Goal: Transaction & Acquisition: Download file/media

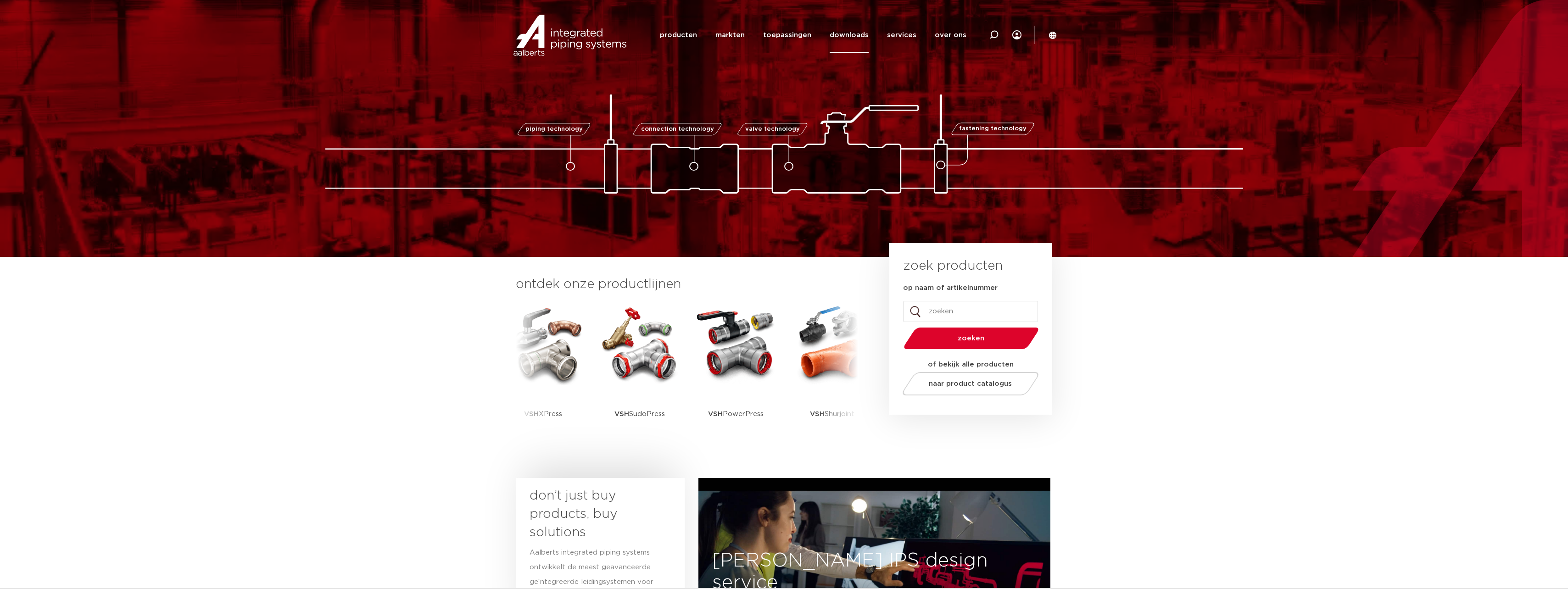
click at [860, 33] on link "downloads" at bounding box center [849, 35] width 39 height 35
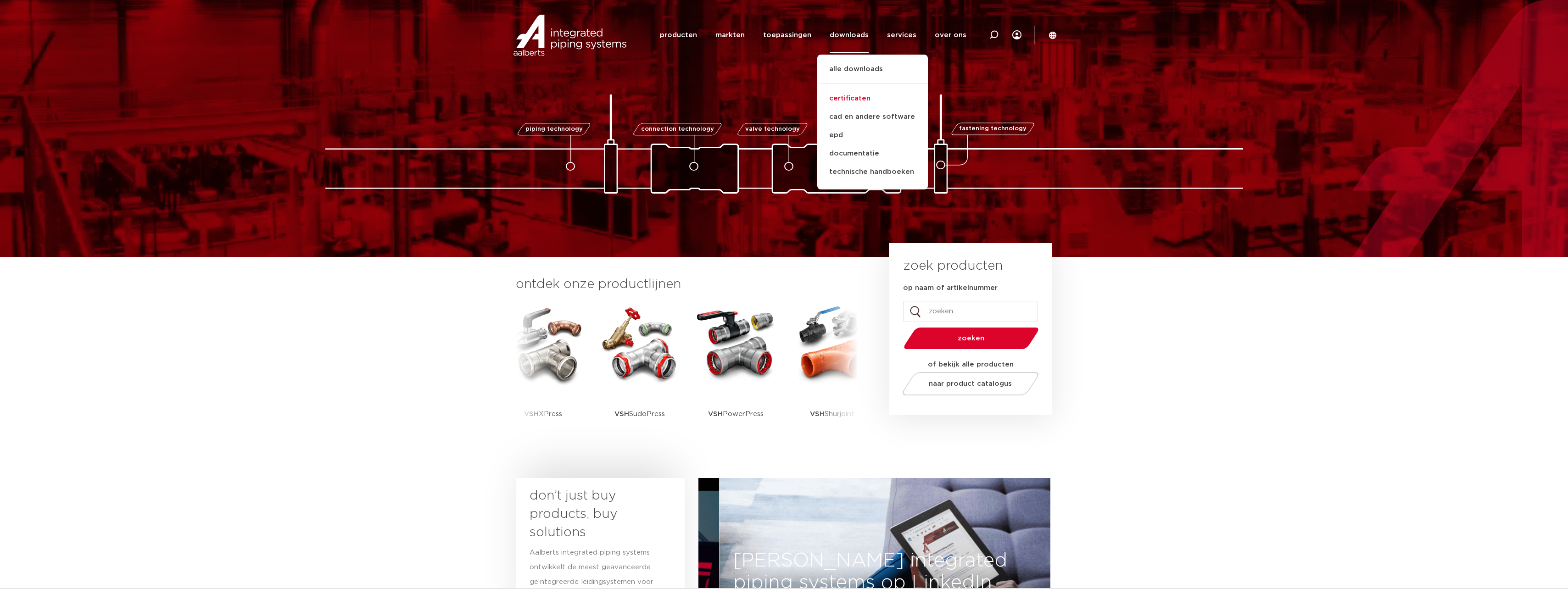
click at [859, 91] on link "certificaten" at bounding box center [873, 99] width 111 height 18
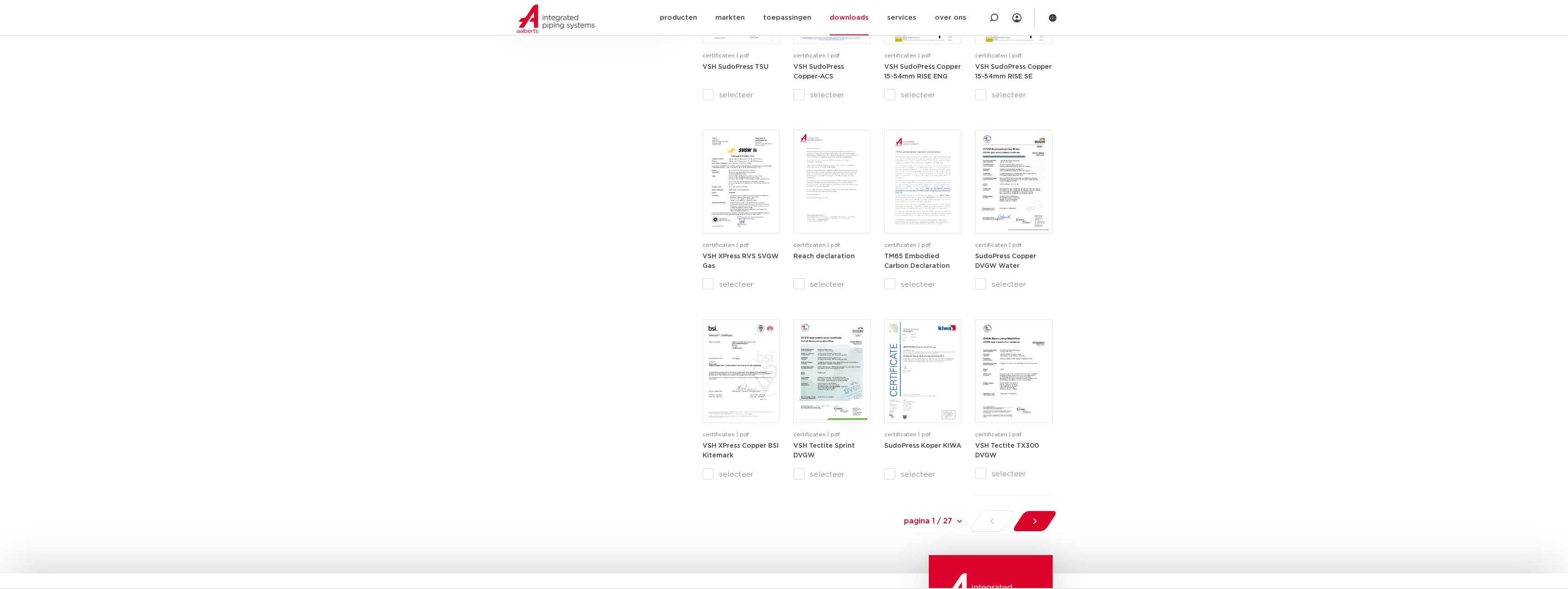
scroll to position [688, 0]
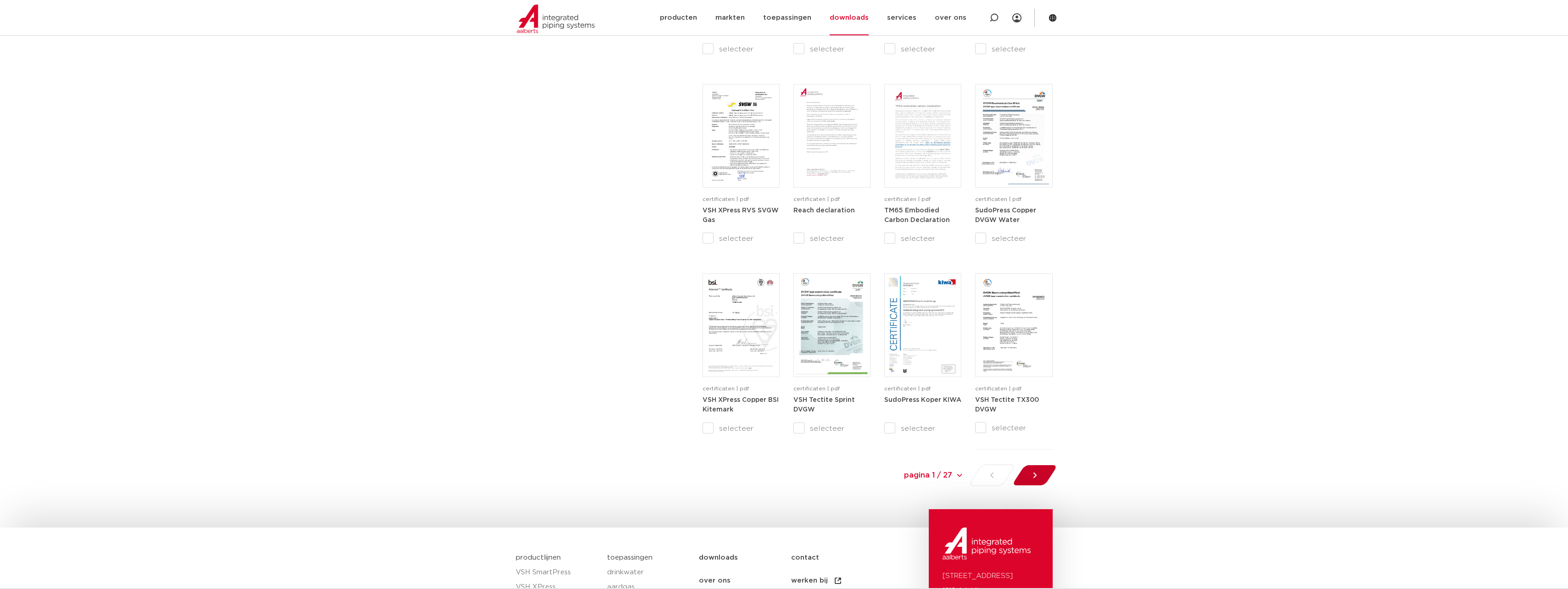
click at [1028, 475] on div at bounding box center [1035, 475] width 50 height 22
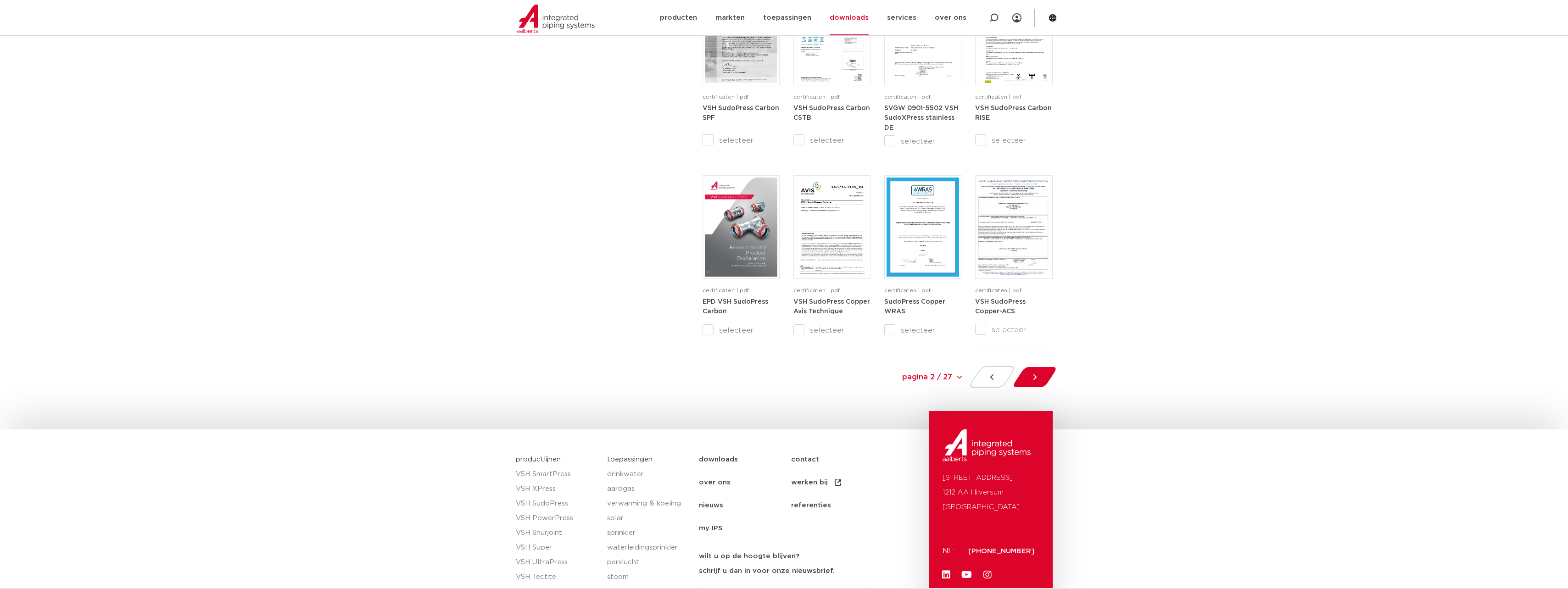
scroll to position [796, 0]
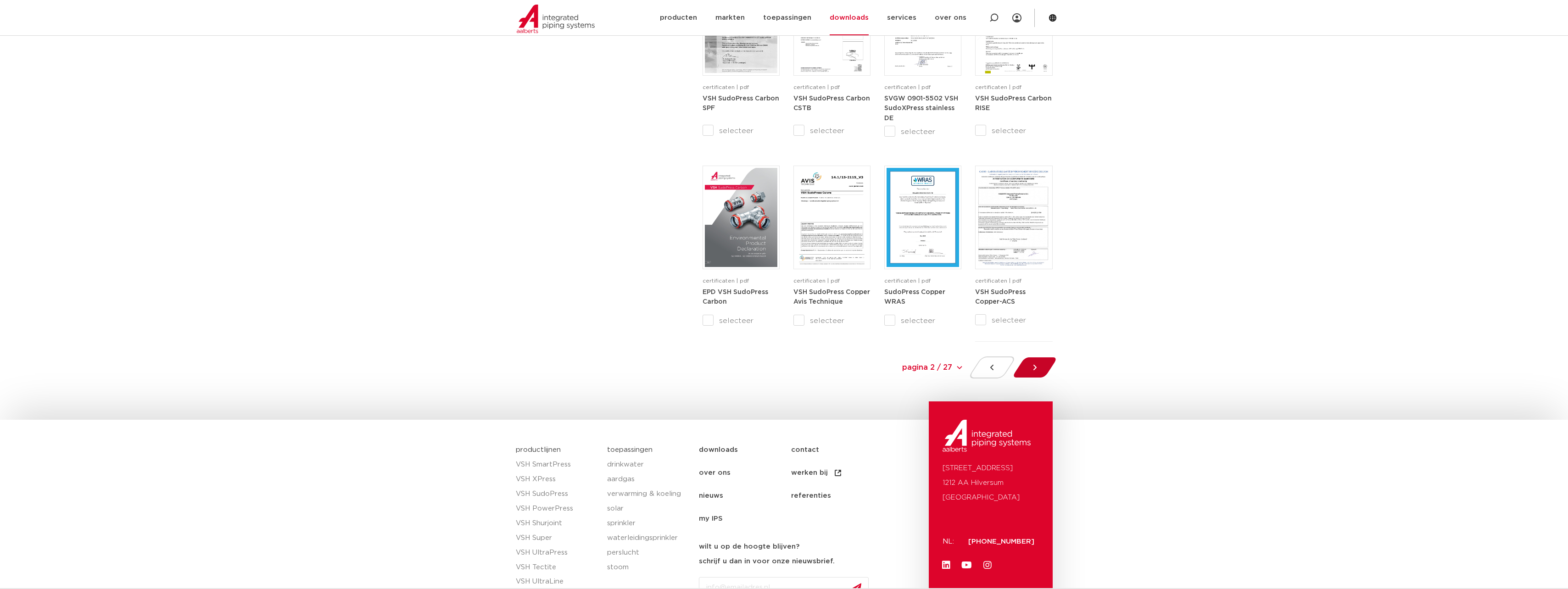
click at [1043, 368] on div at bounding box center [1035, 368] width 50 height 22
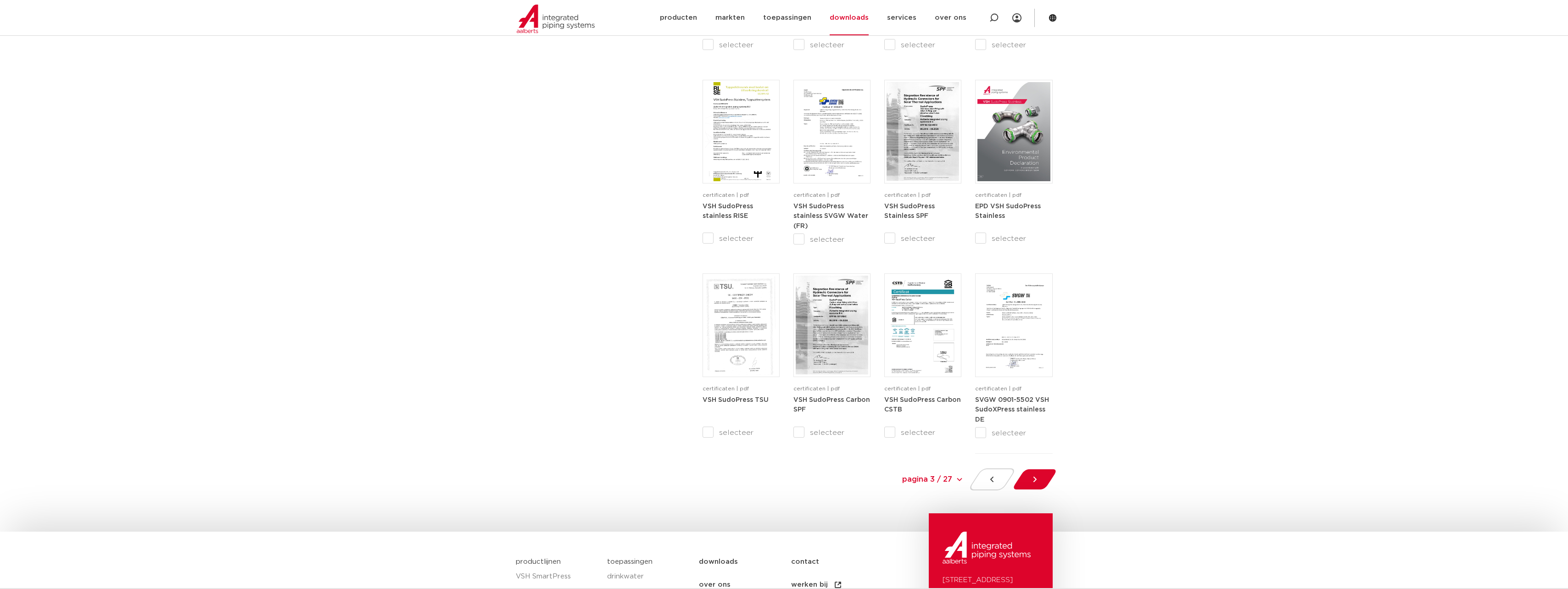
scroll to position [704, 0]
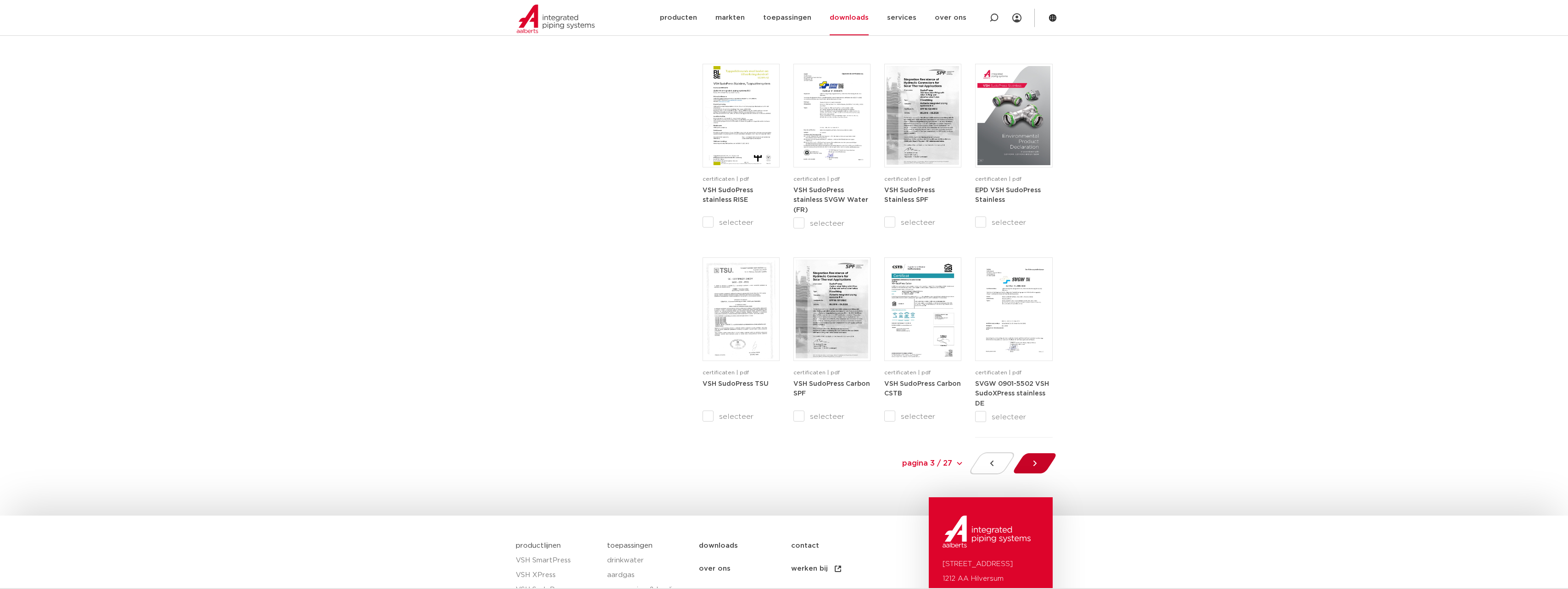
click at [1037, 462] on icon at bounding box center [1034, 463] width 9 height 9
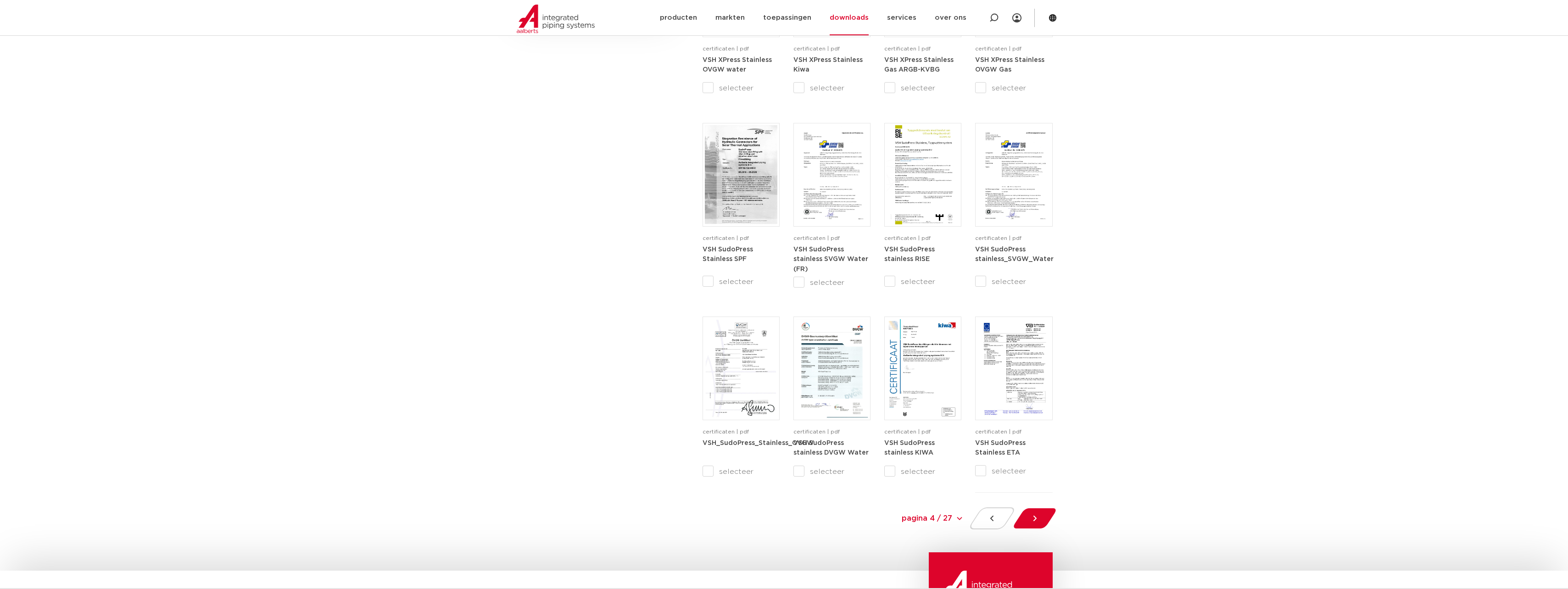
scroll to position [658, 0]
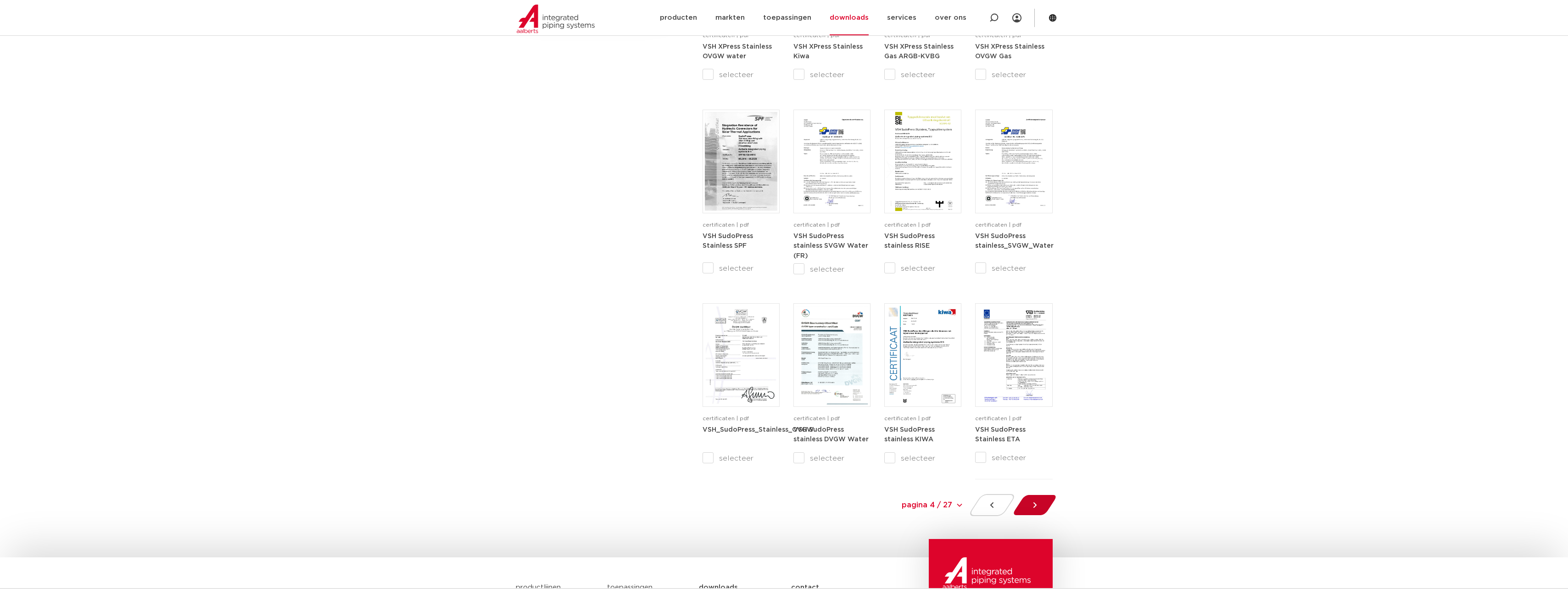
click at [1043, 496] on div at bounding box center [1035, 505] width 50 height 22
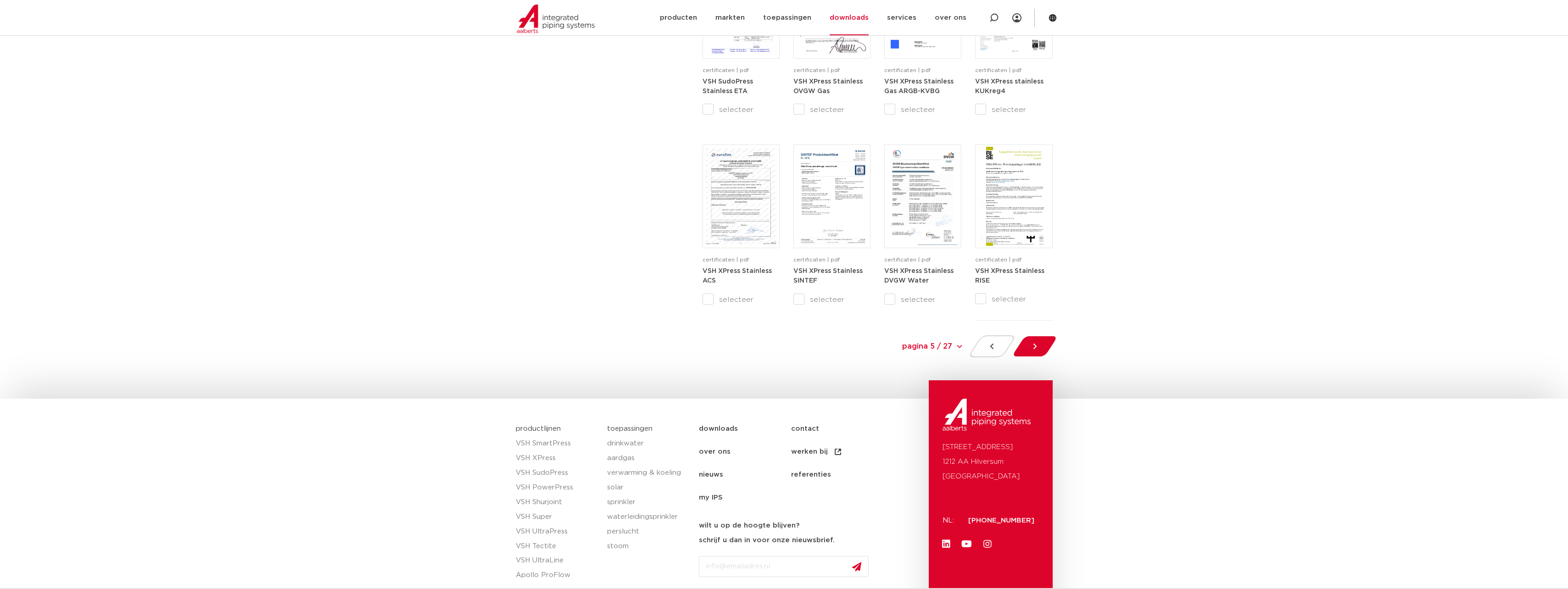
scroll to position [842, 0]
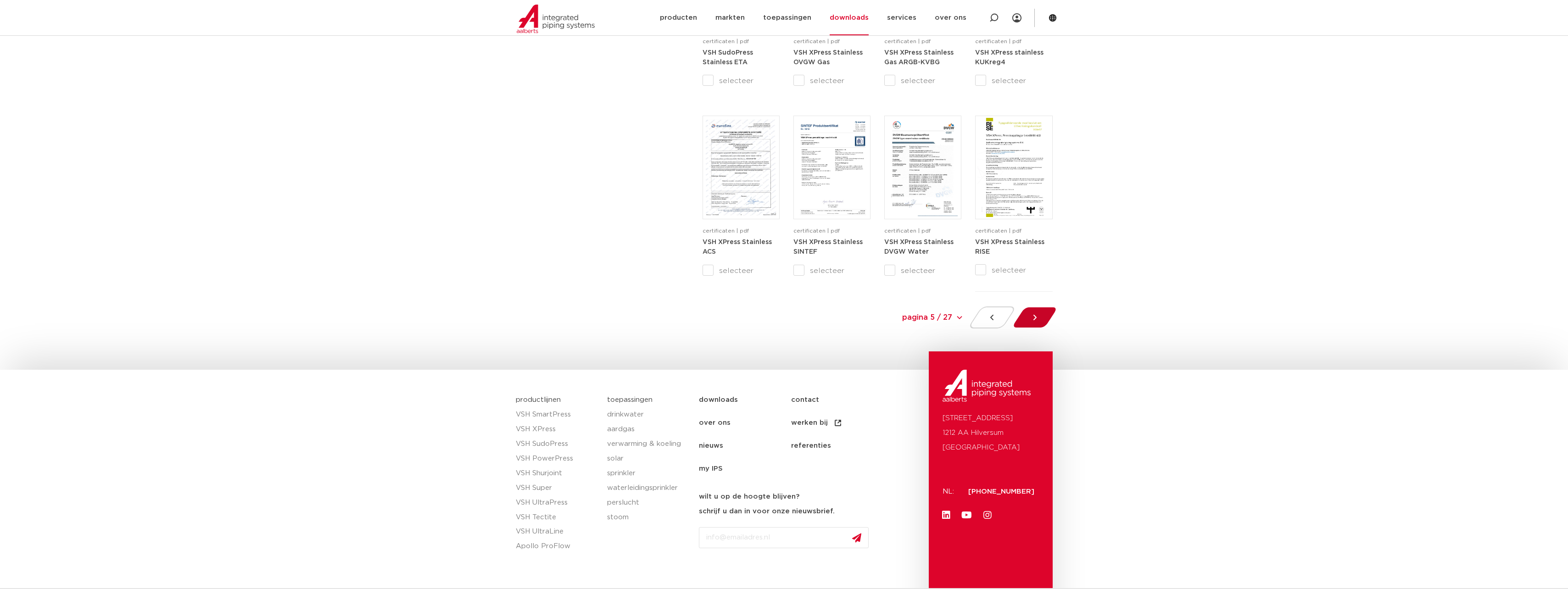
click at [1030, 318] on icon at bounding box center [1034, 317] width 9 height 9
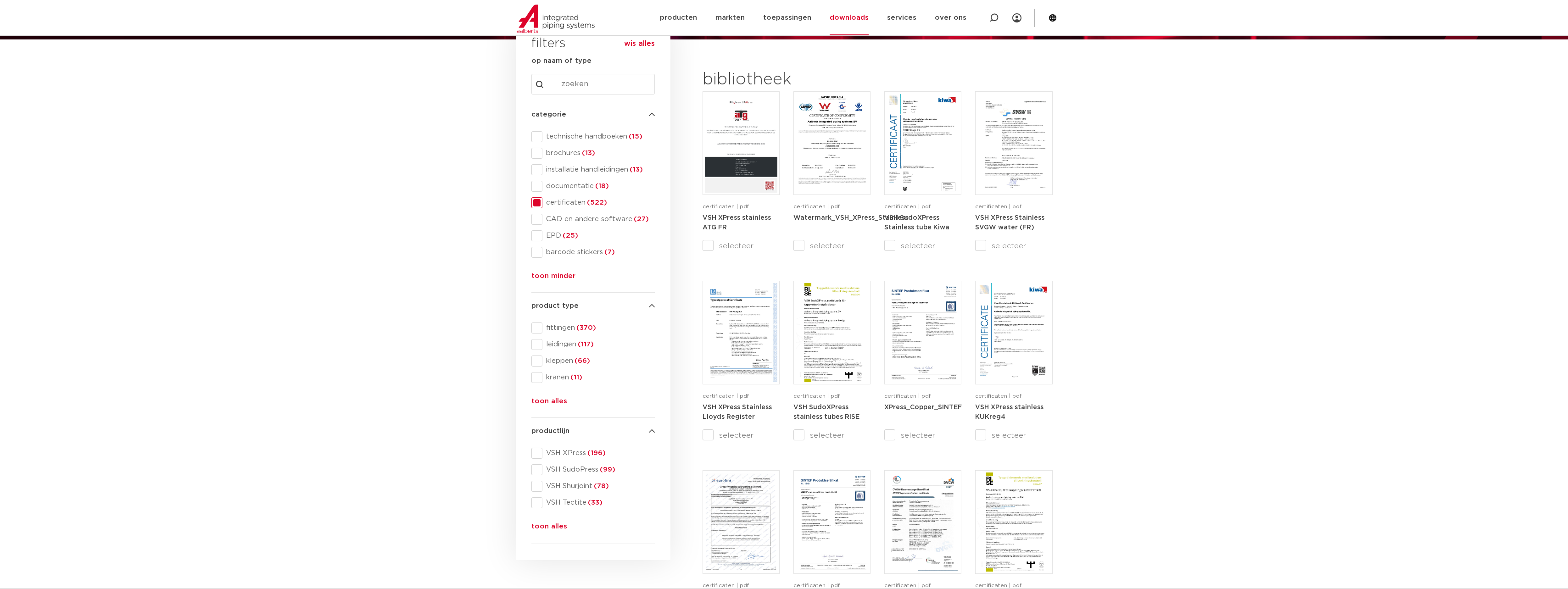
scroll to position [108, 0]
click at [744, 407] on strong "VSH XPress Stainless Lloyds Register" at bounding box center [737, 413] width 69 height 16
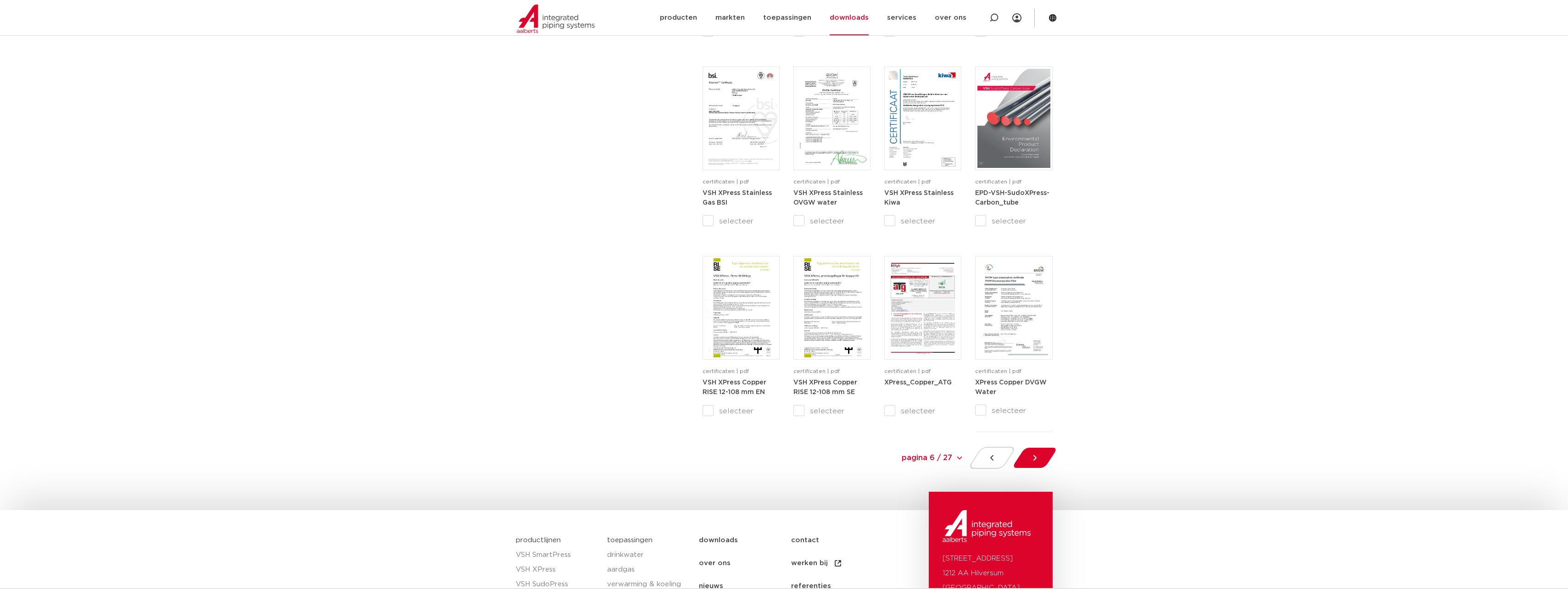
scroll to position [796, 0]
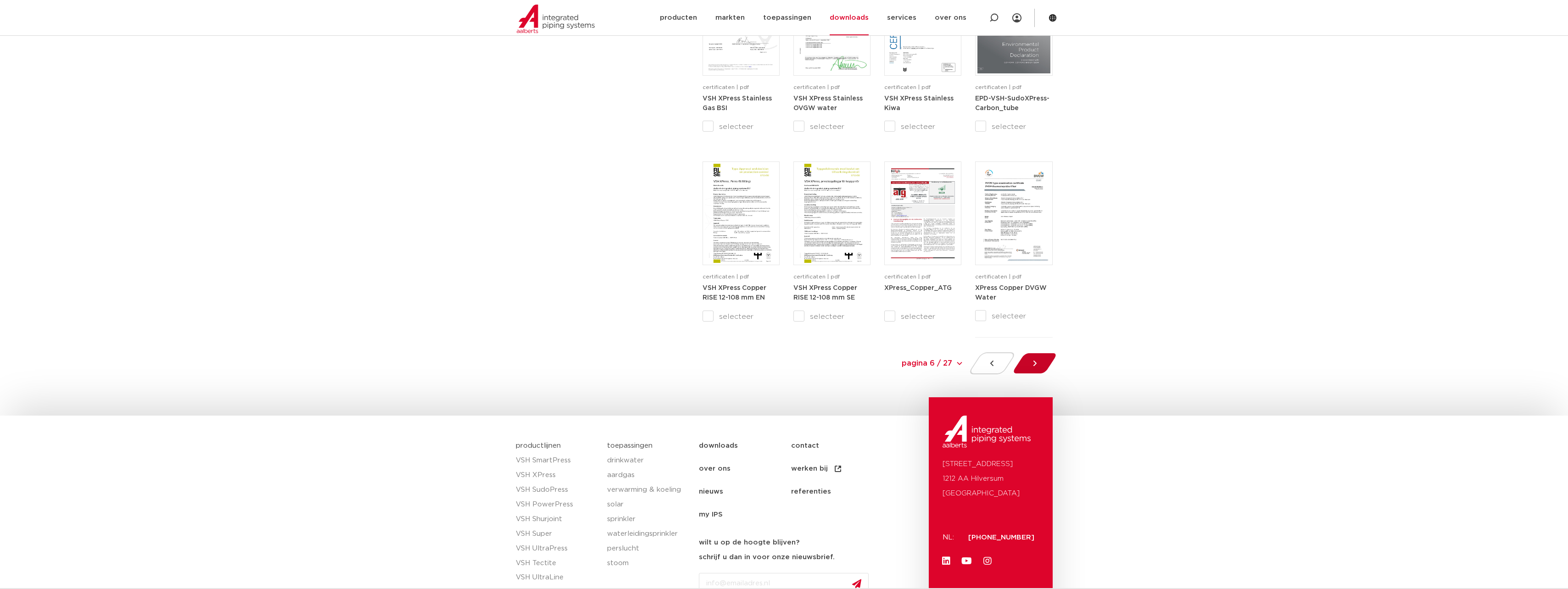
click at [1024, 364] on div at bounding box center [1035, 363] width 50 height 22
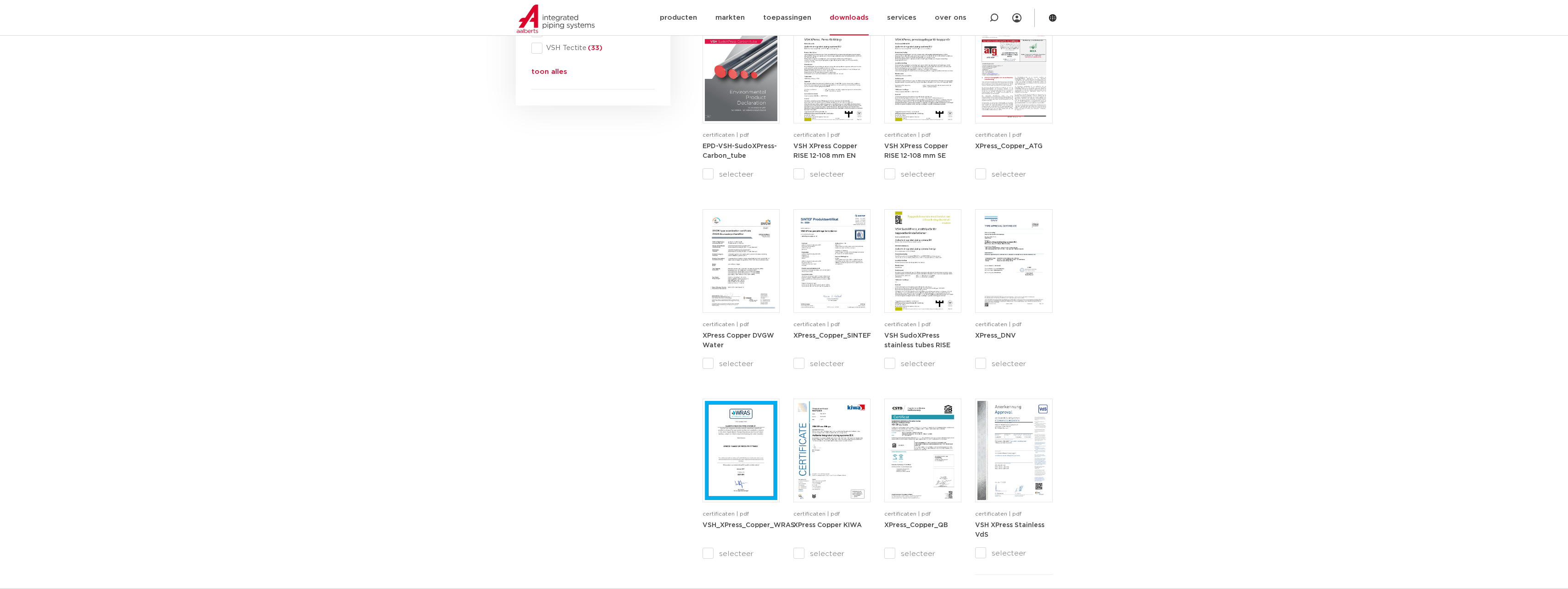
scroll to position [566, 0]
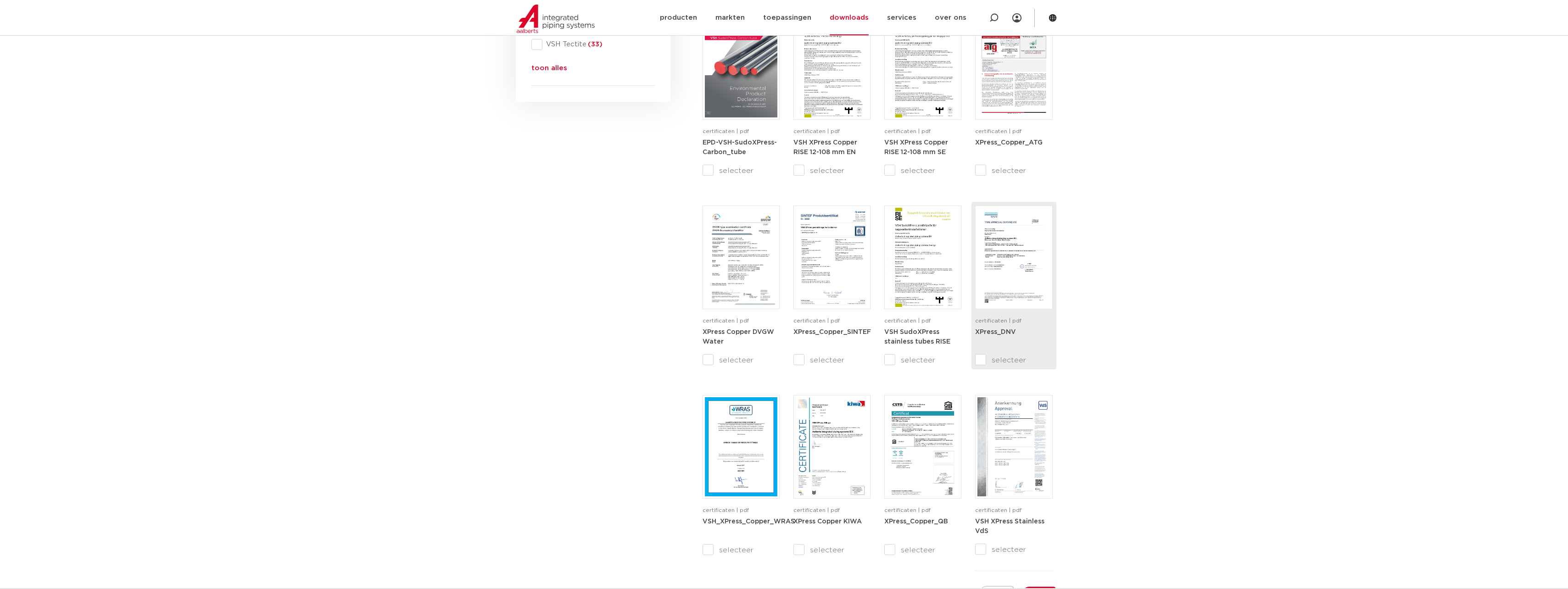
click at [1034, 343] on div "XPress_DNV" at bounding box center [1013, 341] width 77 height 27
click at [1023, 293] on img at bounding box center [1013, 257] width 72 height 99
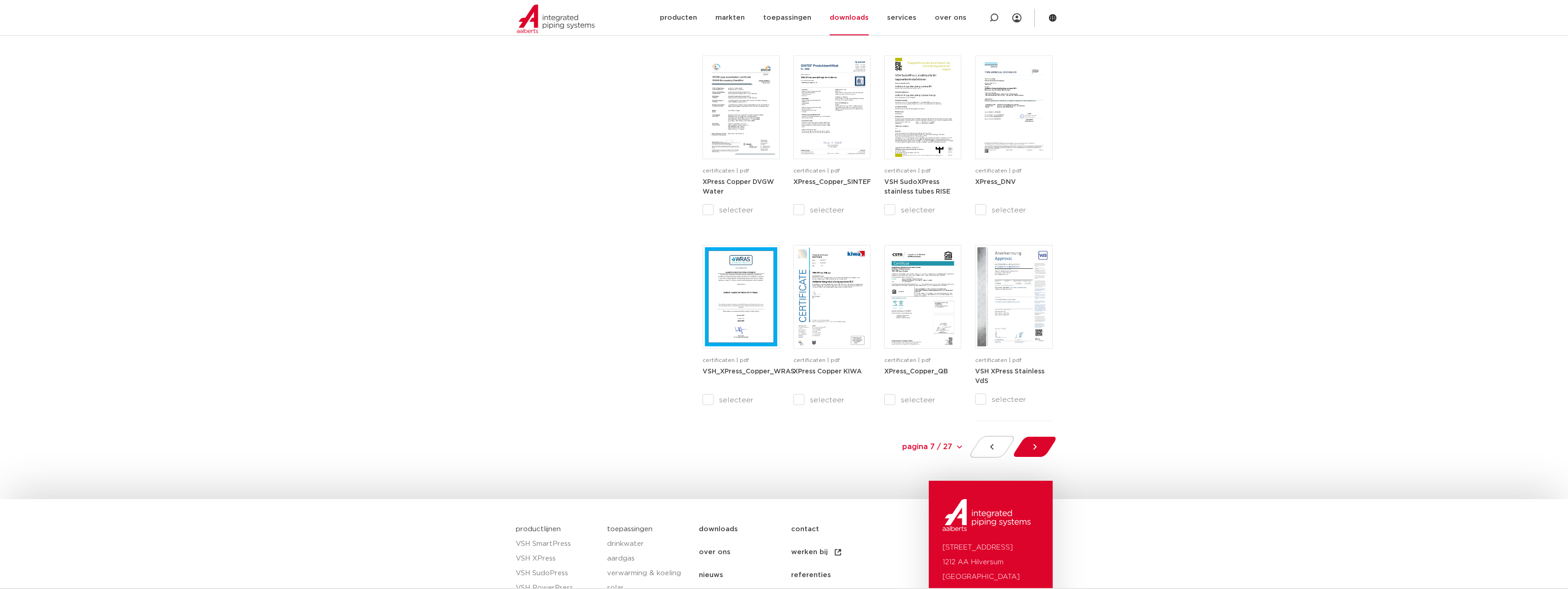
scroll to position [750, 0]
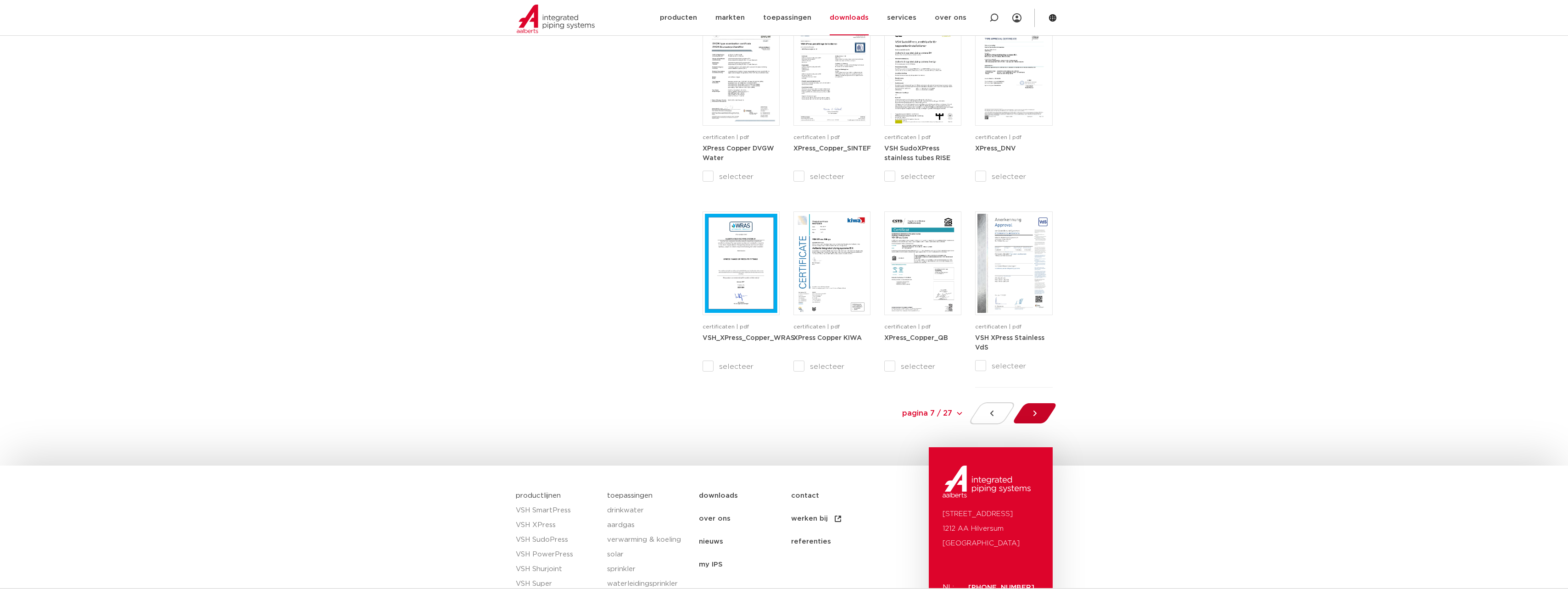
click at [1040, 417] on div at bounding box center [1035, 413] width 50 height 22
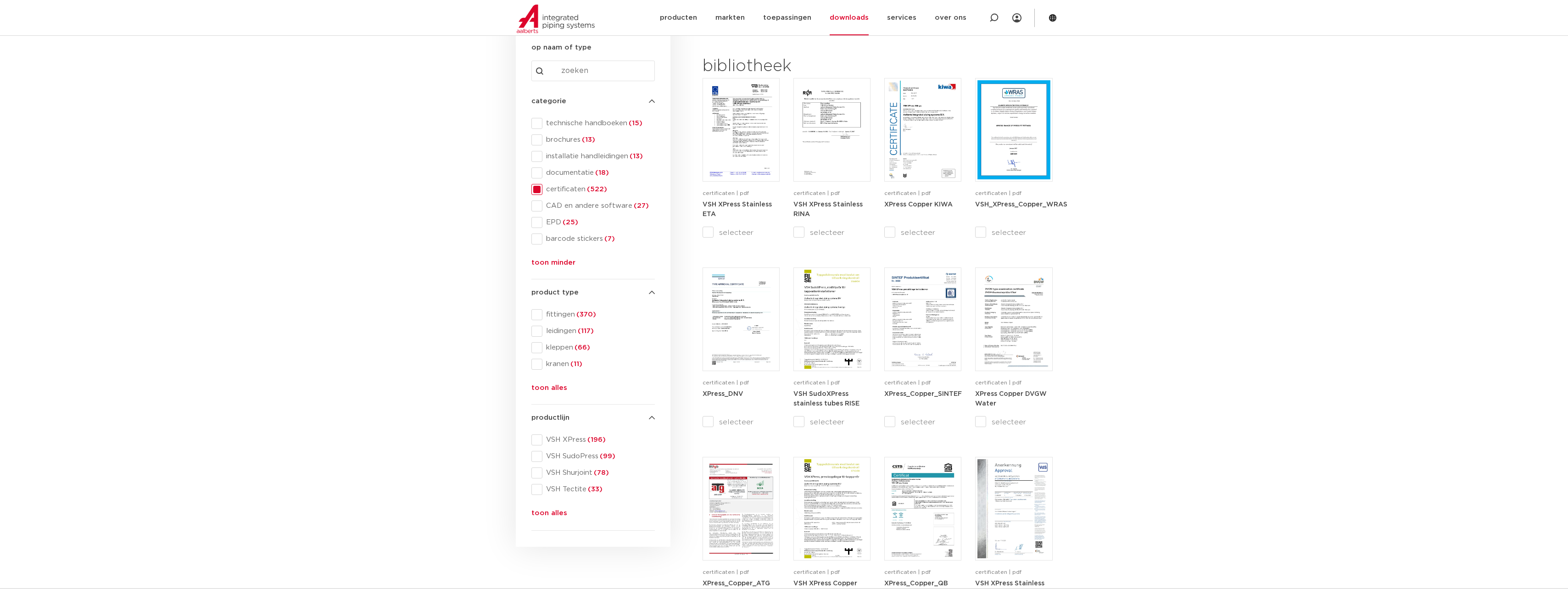
scroll to position [138, 0]
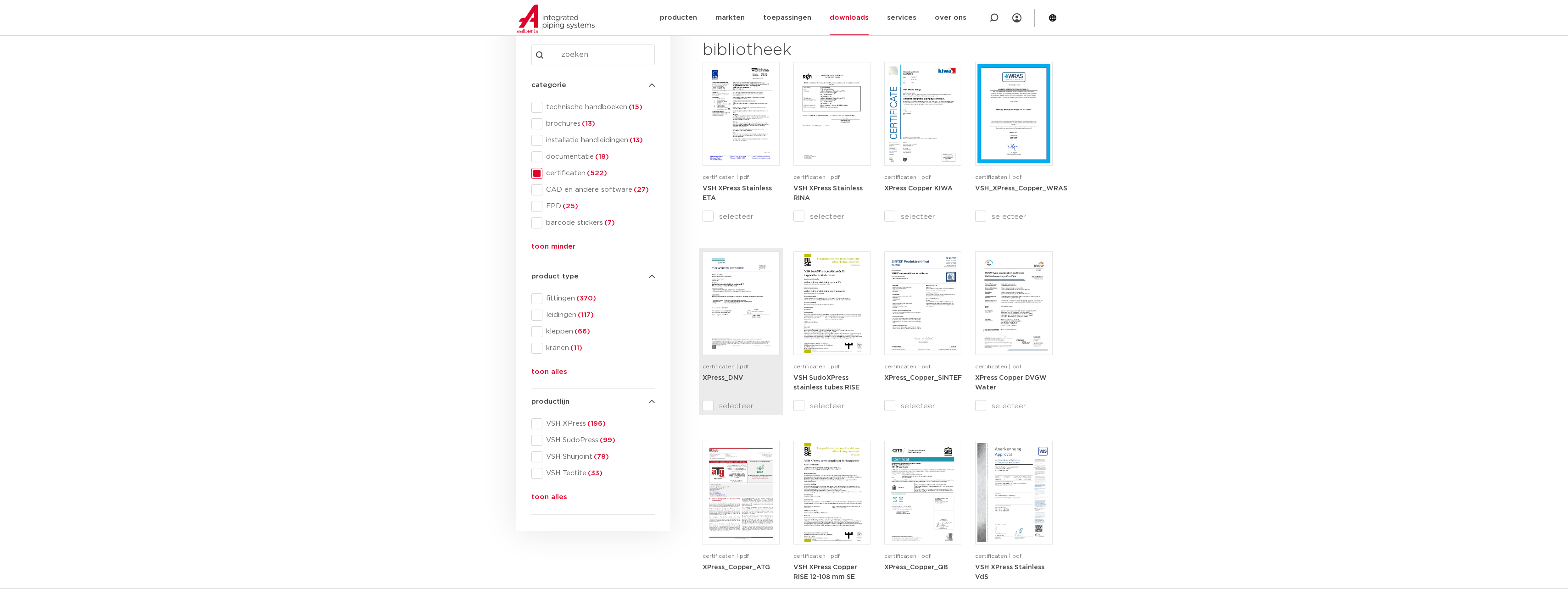
click at [728, 373] on div "XPress_DNV" at bounding box center [741, 386] width 77 height 27
click at [761, 312] on img at bounding box center [741, 303] width 72 height 99
